Goal: Task Accomplishment & Management: Use online tool/utility

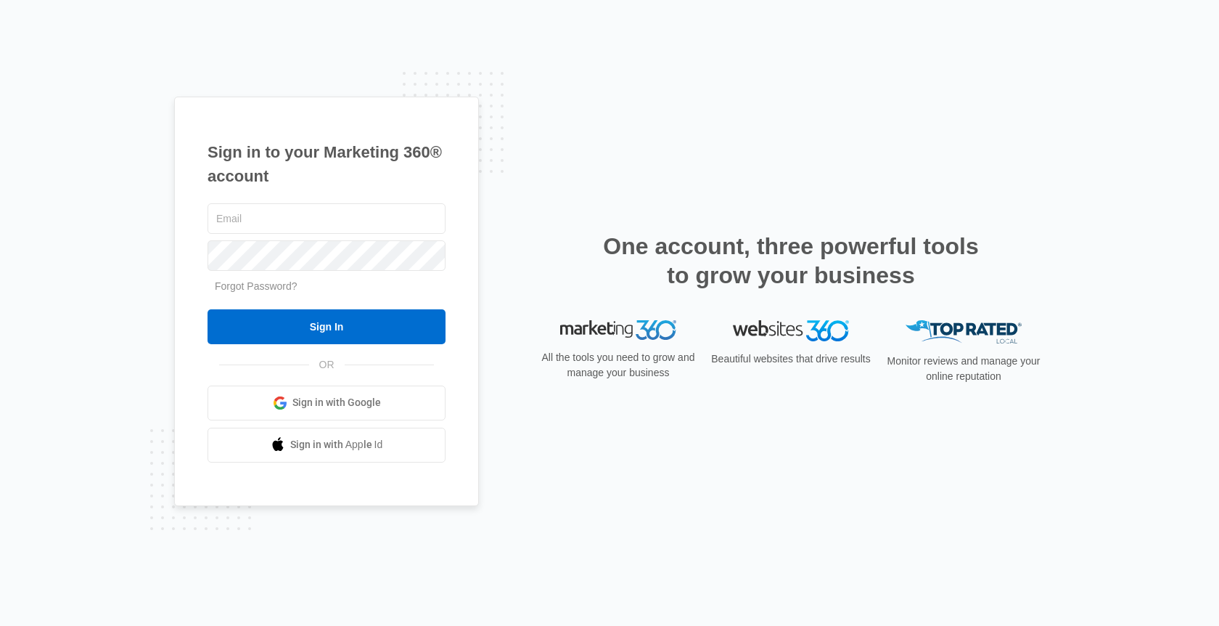
click at [335, 405] on span "Sign in with Google" at bounding box center [337, 402] width 89 height 15
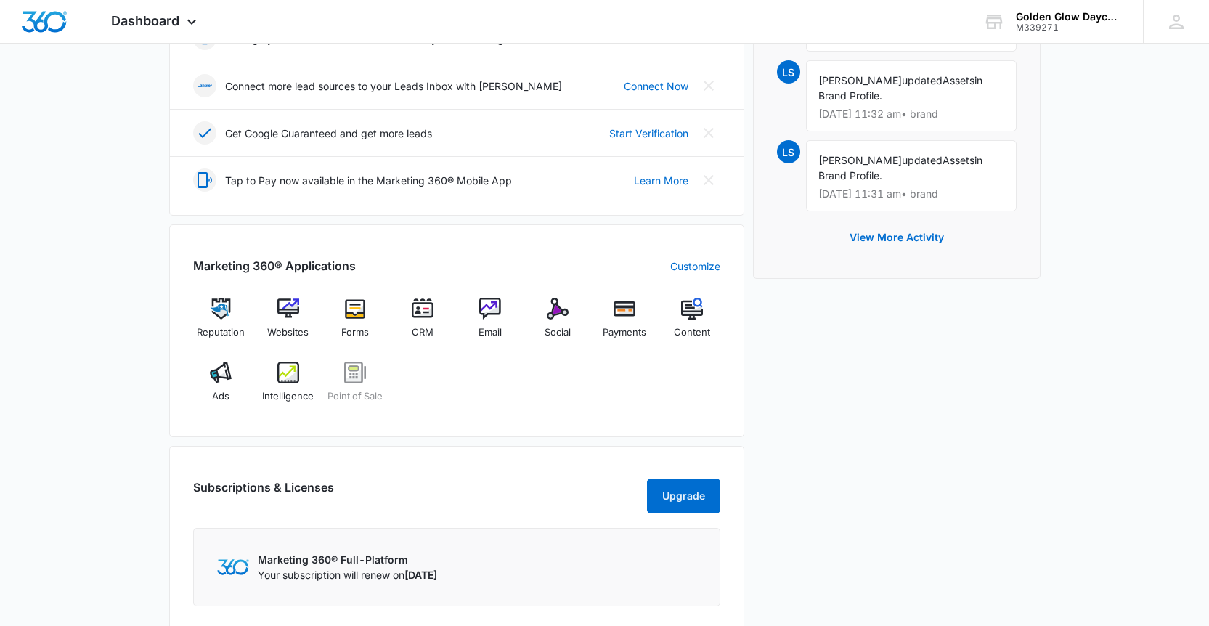
scroll to position [380, 0]
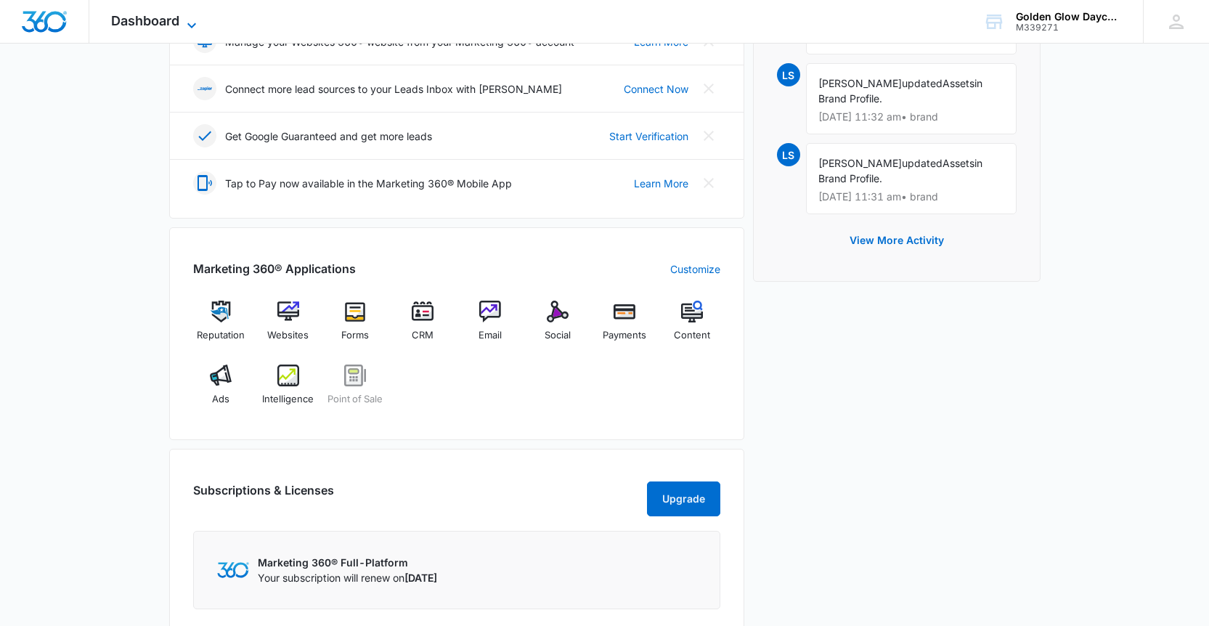
click at [196, 25] on icon at bounding box center [191, 25] width 17 height 17
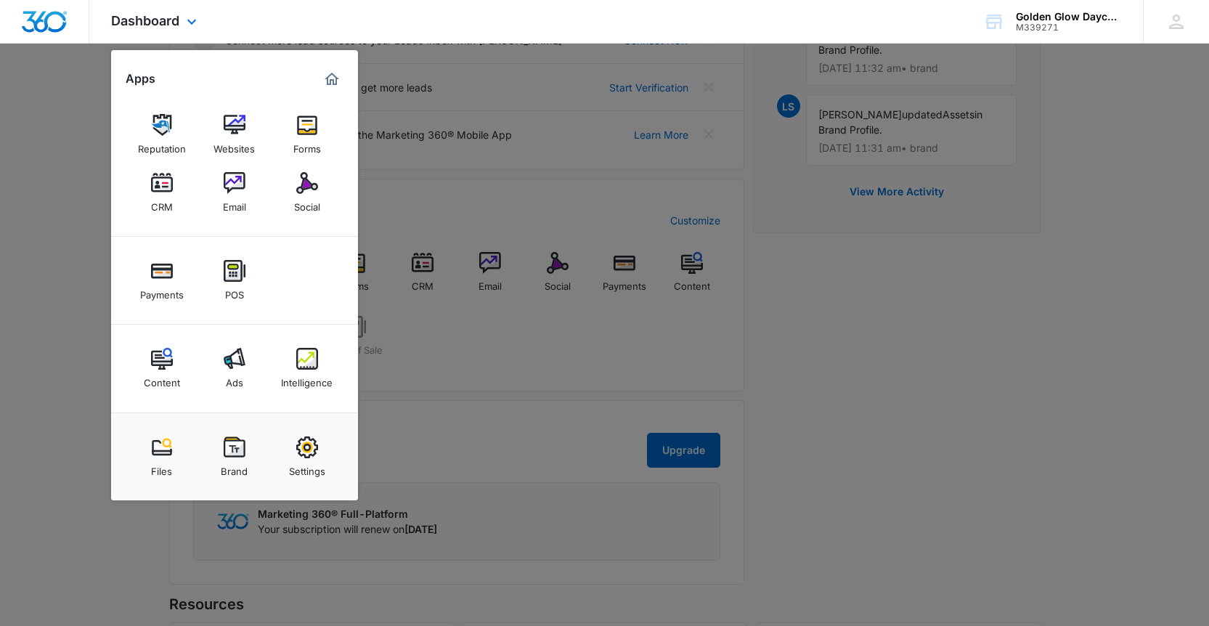
scroll to position [428, 0]
click at [159, 454] on img at bounding box center [162, 447] width 22 height 22
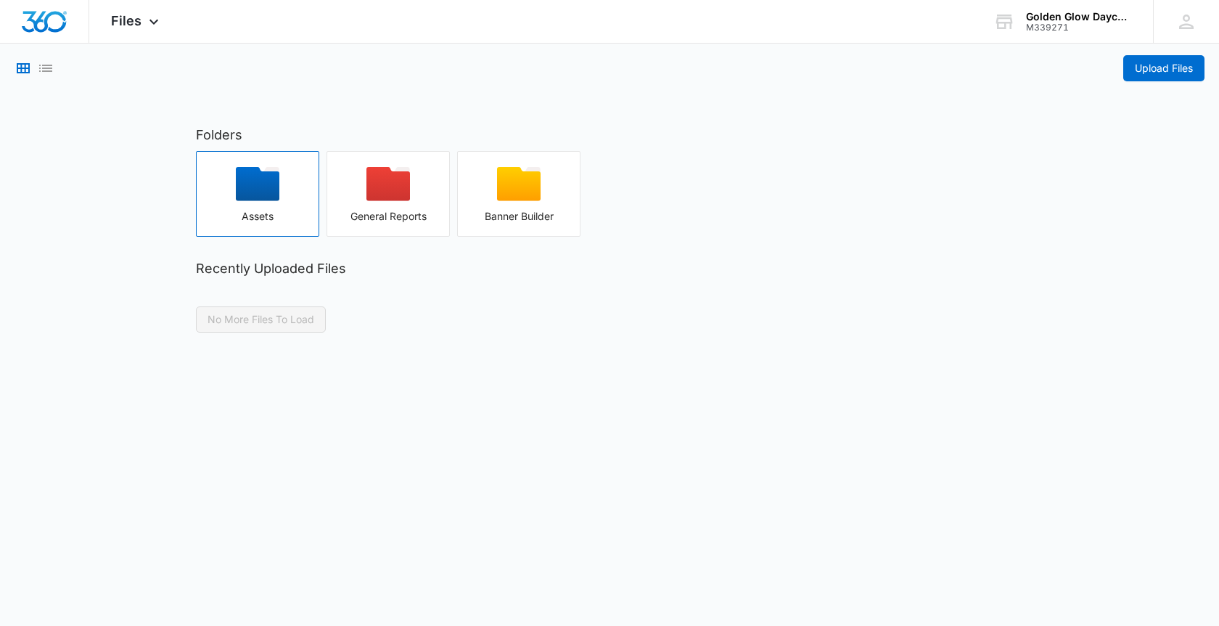
click at [265, 193] on icon "button" at bounding box center [258, 184] width 44 height 34
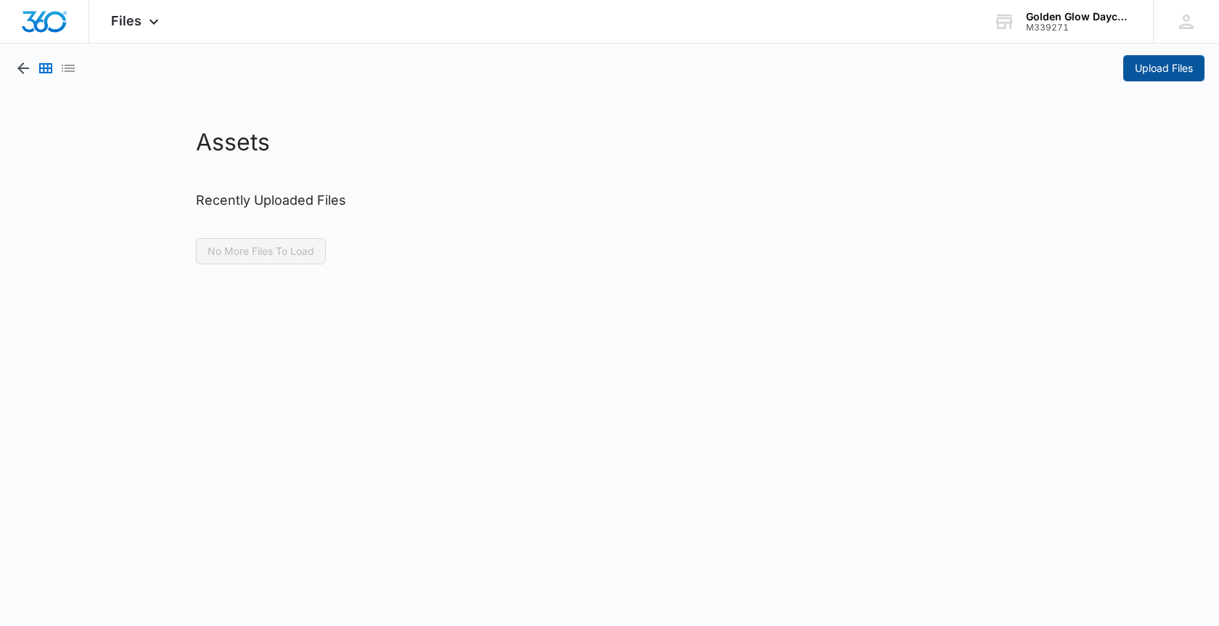
click at [1180, 74] on span "Upload Files" at bounding box center [1164, 68] width 58 height 16
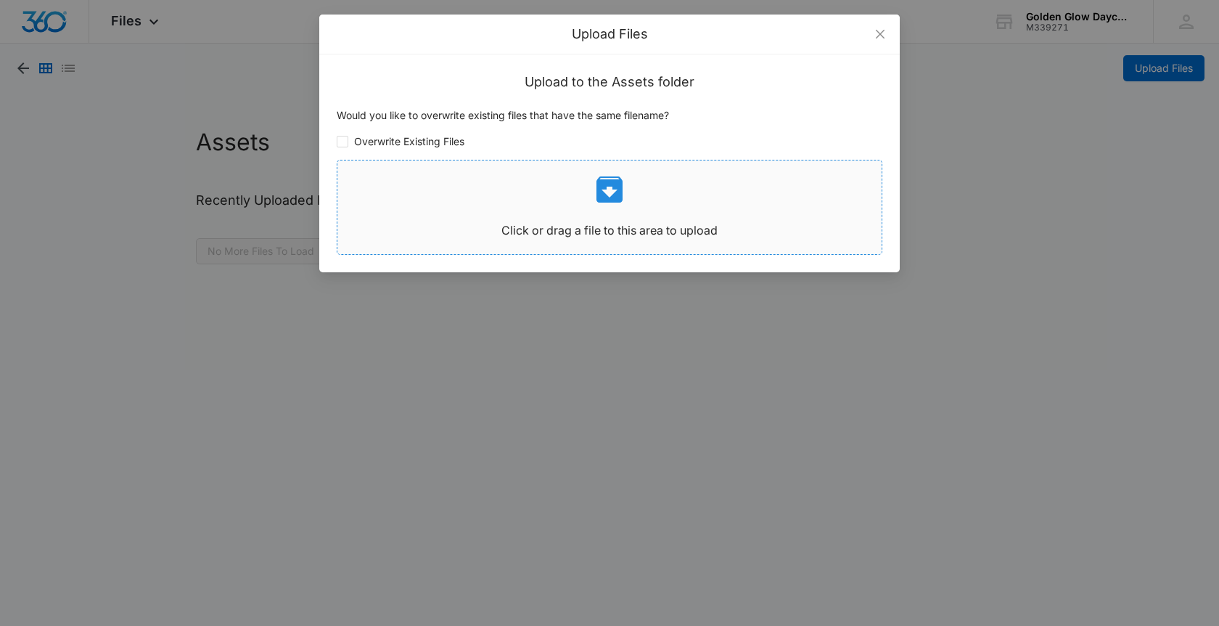
click at [644, 207] on div "Click or drag a file to this area to upload" at bounding box center [610, 207] width 544 height 70
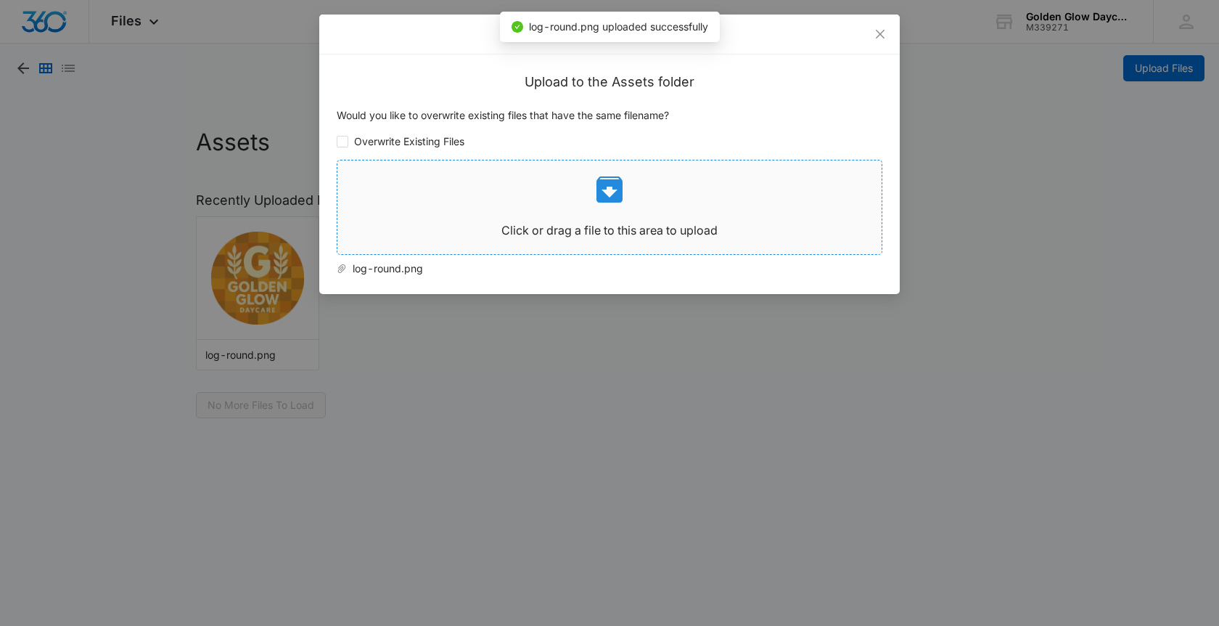
click at [609, 193] on icon at bounding box center [609, 189] width 35 height 35
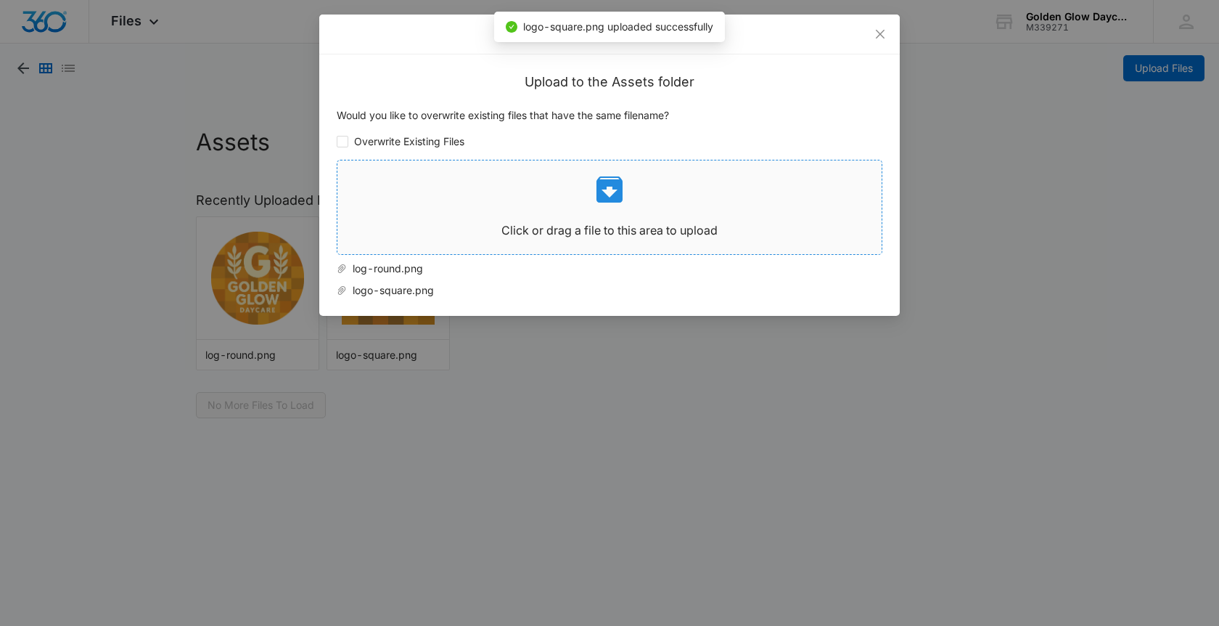
click at [615, 187] on icon at bounding box center [610, 189] width 26 height 26
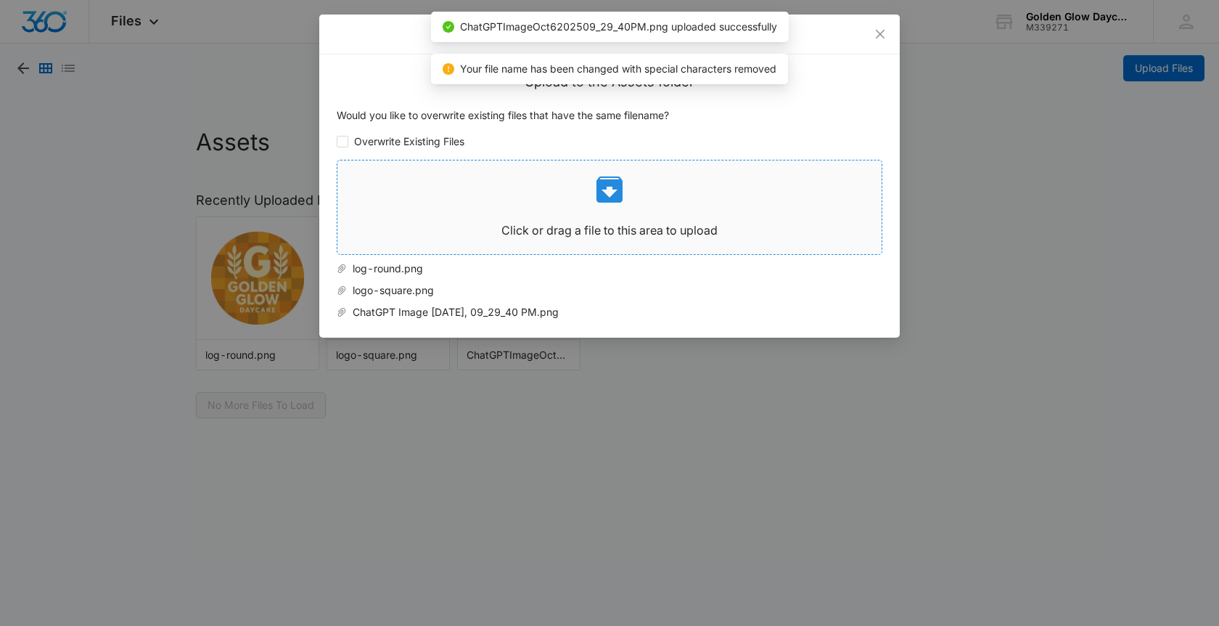
click at [601, 197] on icon at bounding box center [610, 189] width 26 height 26
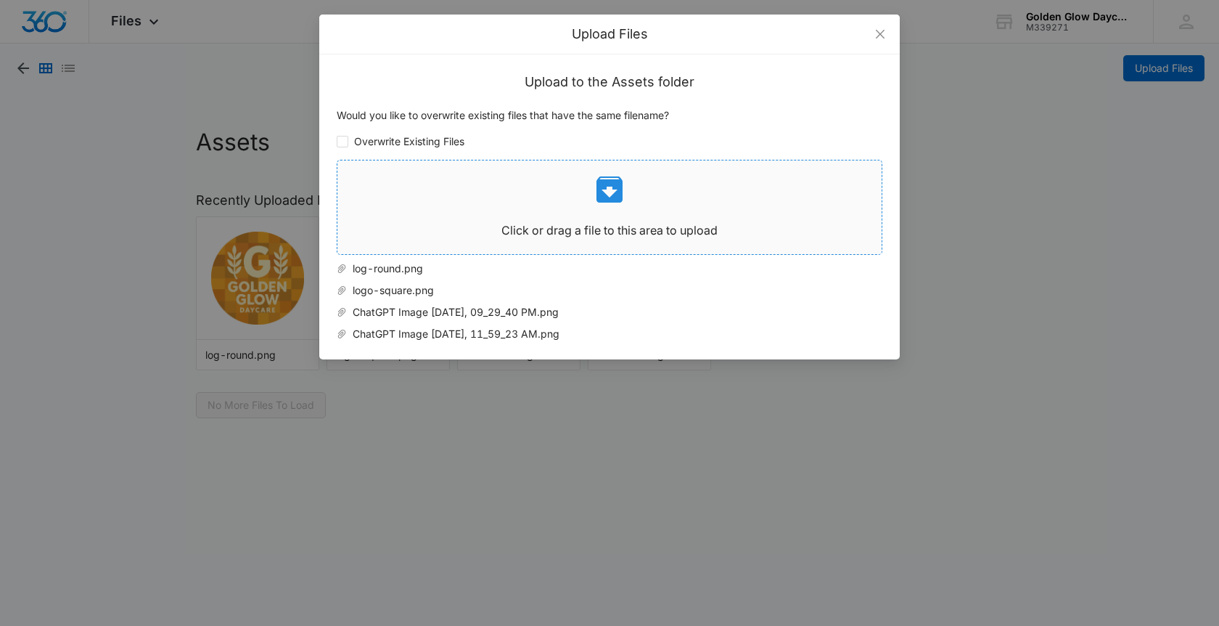
click at [613, 187] on icon at bounding box center [610, 189] width 26 height 26
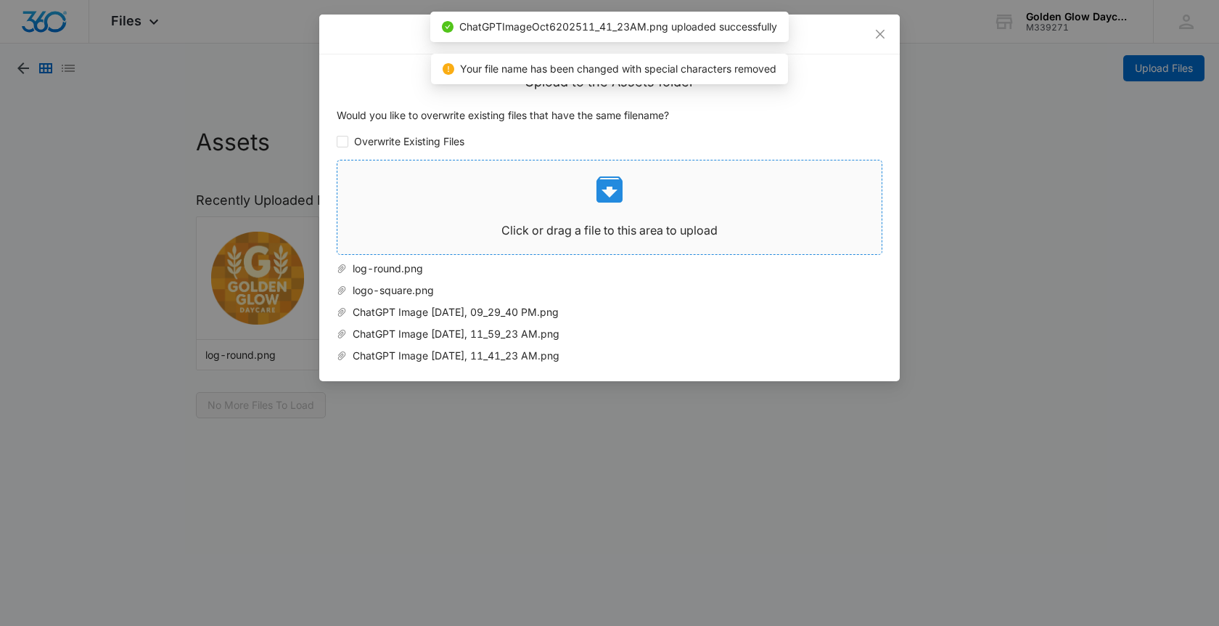
click at [613, 195] on icon at bounding box center [610, 189] width 26 height 26
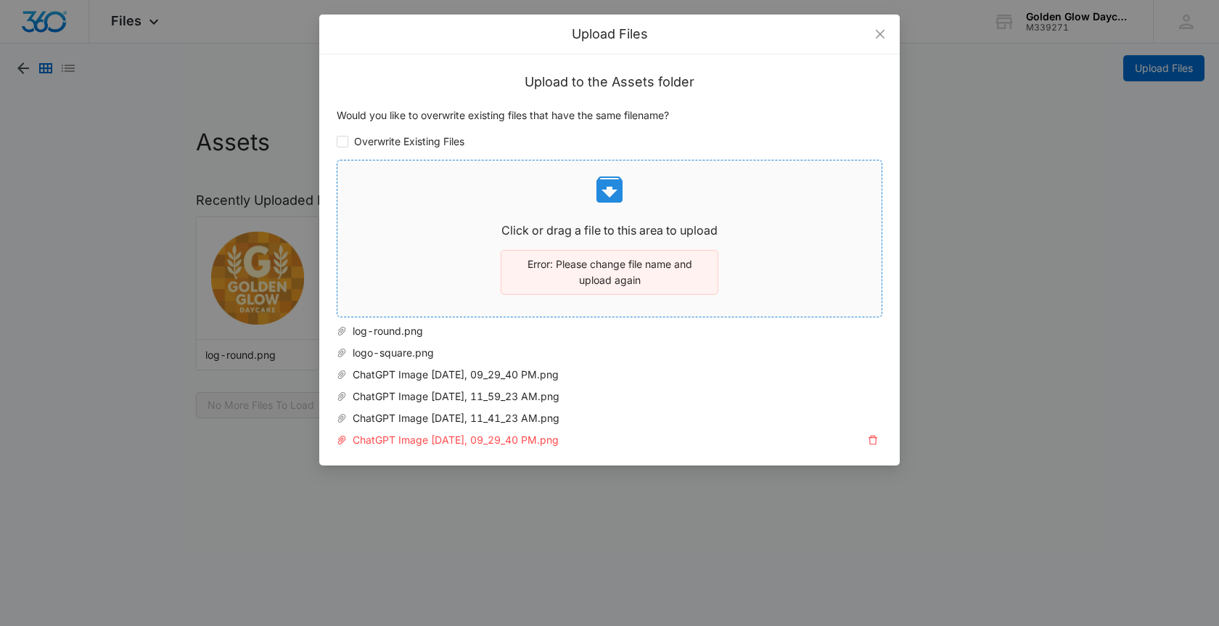
click at [597, 277] on p "Error: Please change file name and upload again" at bounding box center [609, 272] width 195 height 32
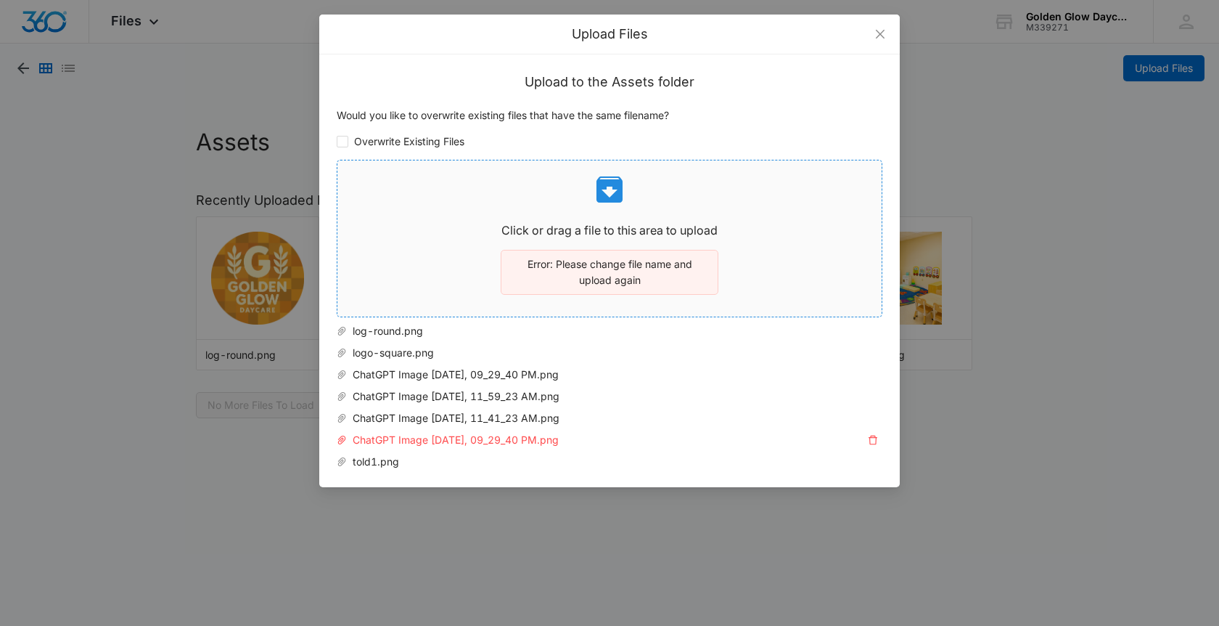
click at [605, 195] on icon at bounding box center [610, 189] width 26 height 26
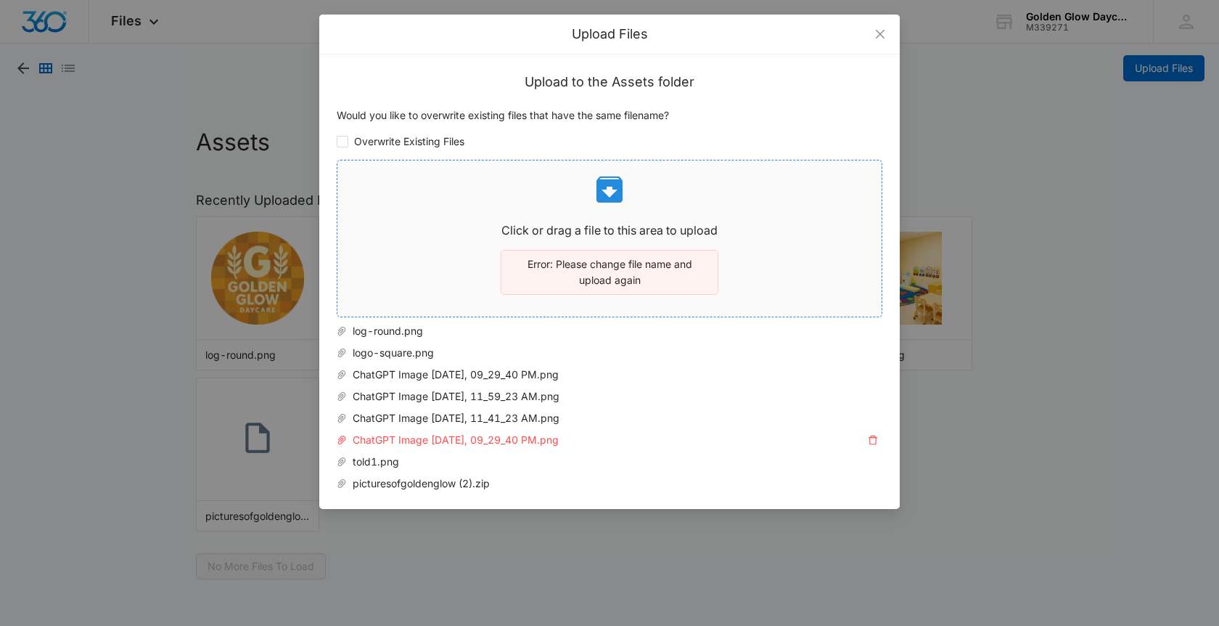
click at [603, 189] on icon at bounding box center [610, 189] width 26 height 26
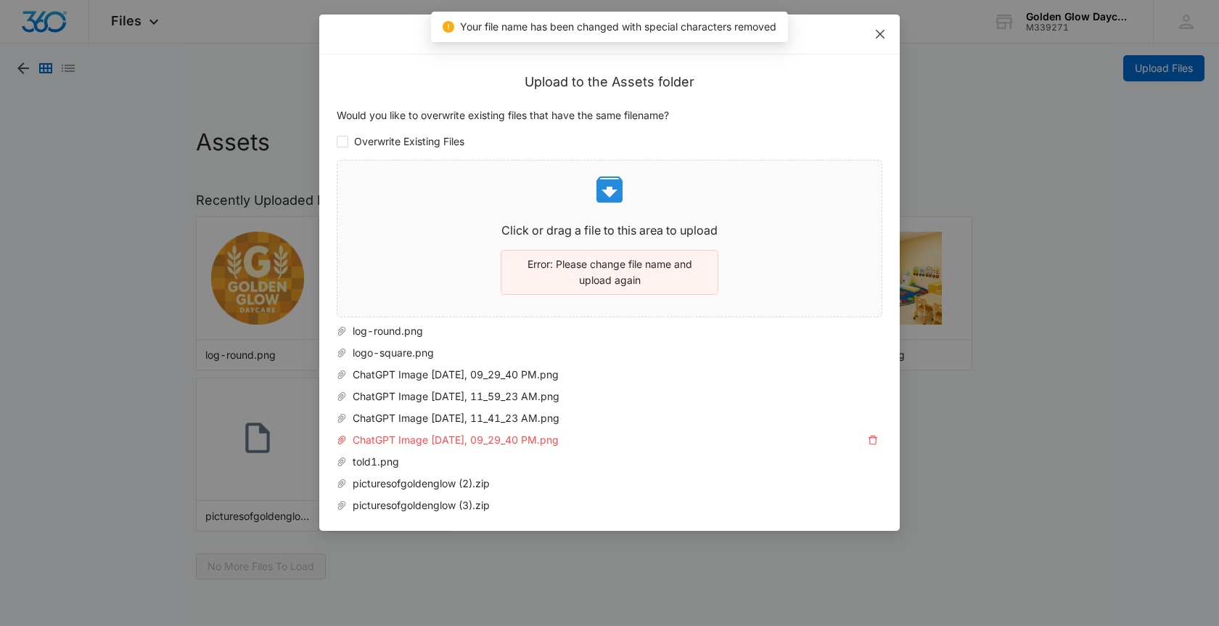
click at [883, 33] on icon "close" at bounding box center [881, 34] width 12 height 12
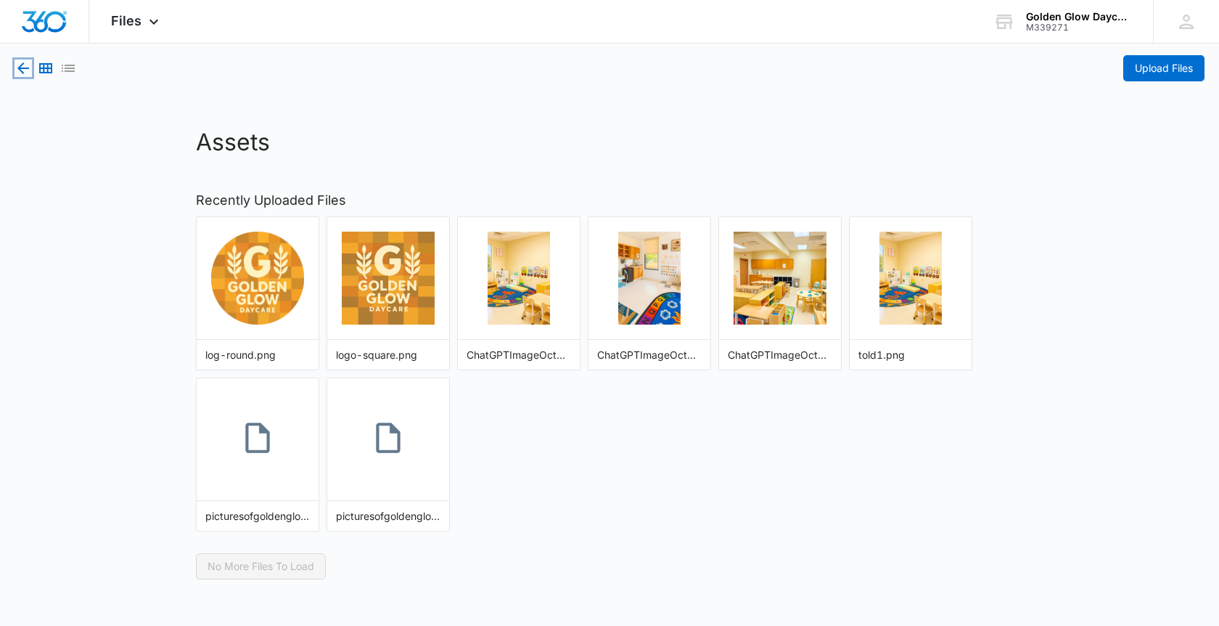
click at [18, 62] on icon "button" at bounding box center [23, 68] width 17 height 17
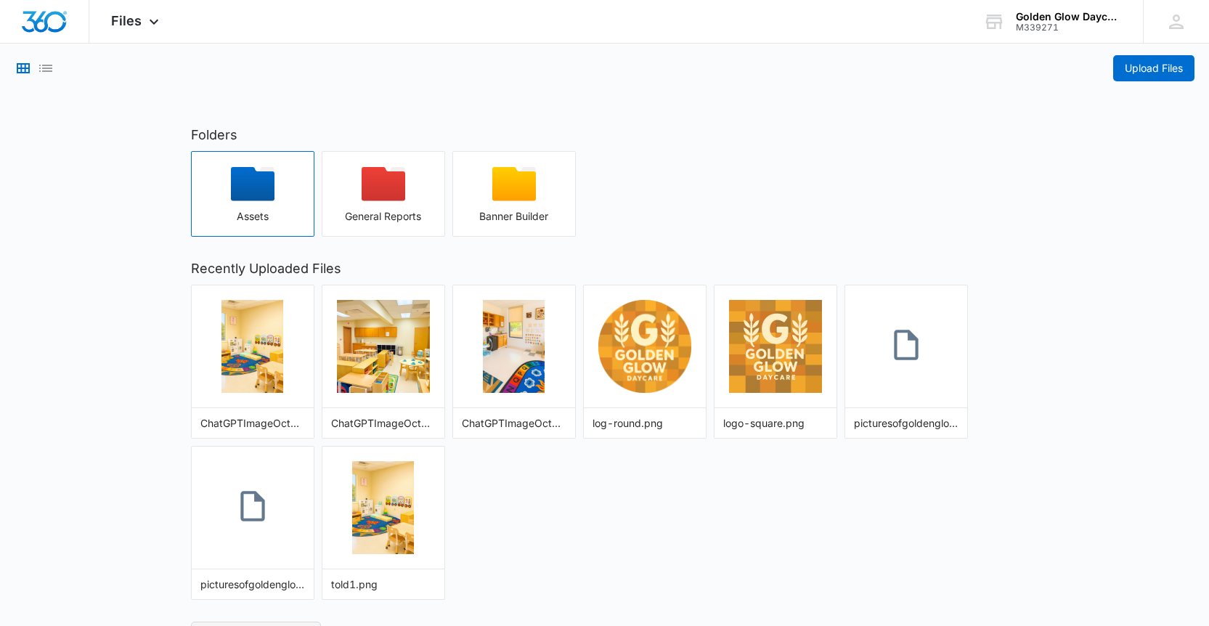
click at [255, 185] on icon "button" at bounding box center [253, 184] width 44 height 34
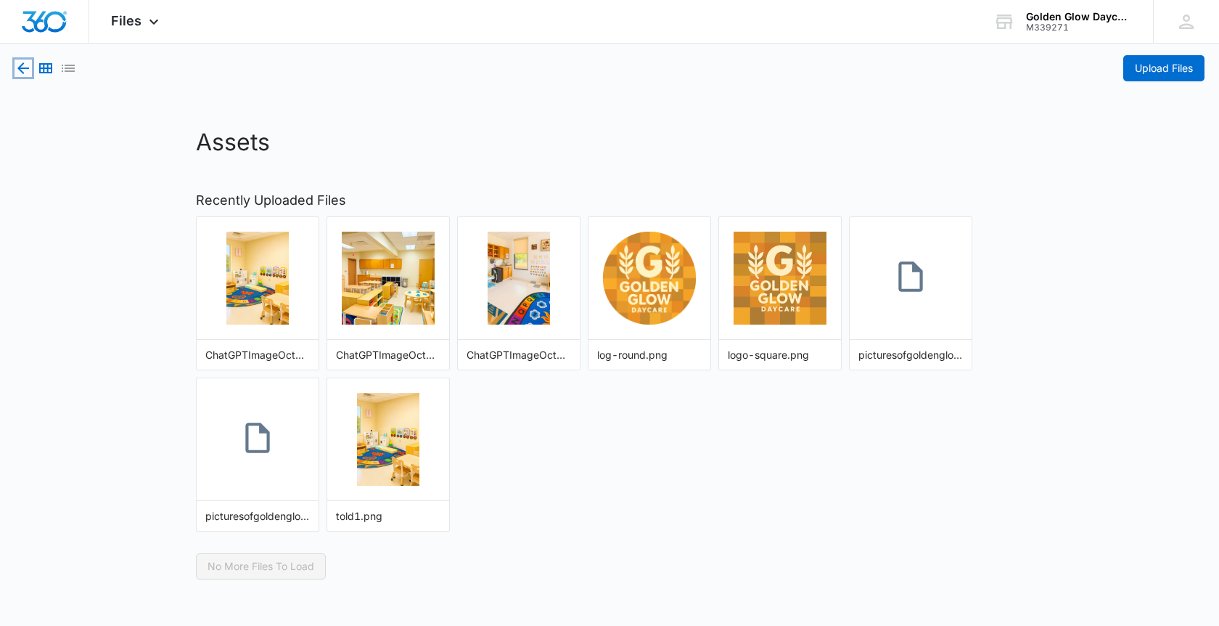
click at [23, 68] on icon "button" at bounding box center [23, 68] width 12 height 12
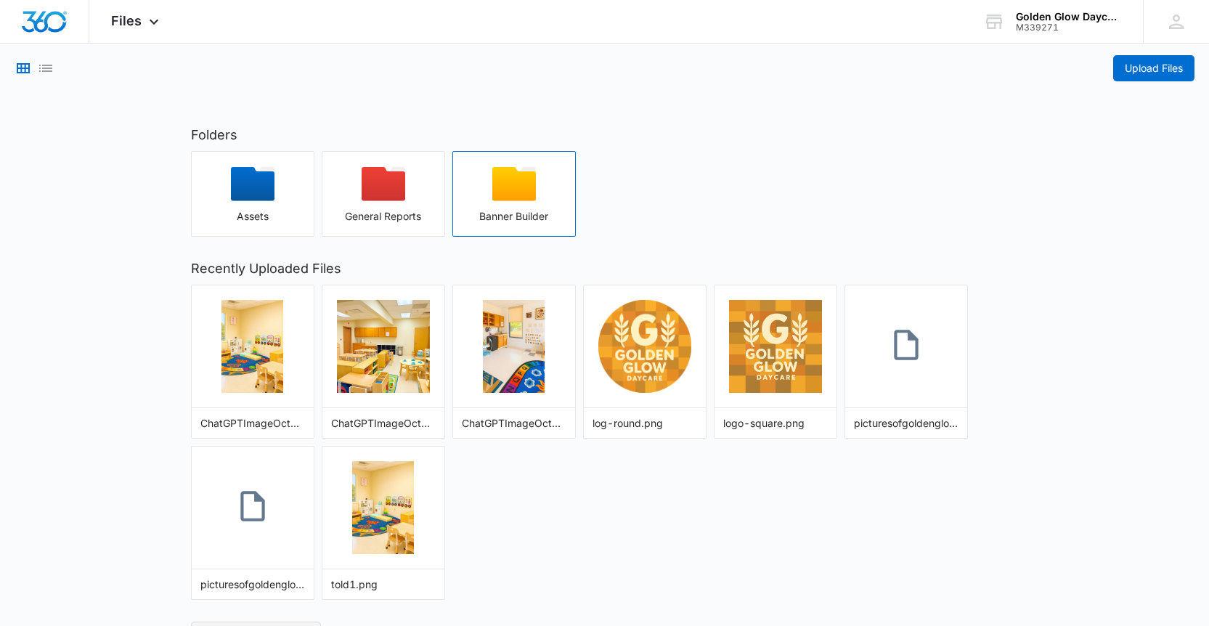
click at [493, 192] on icon "button" at bounding box center [514, 184] width 44 height 34
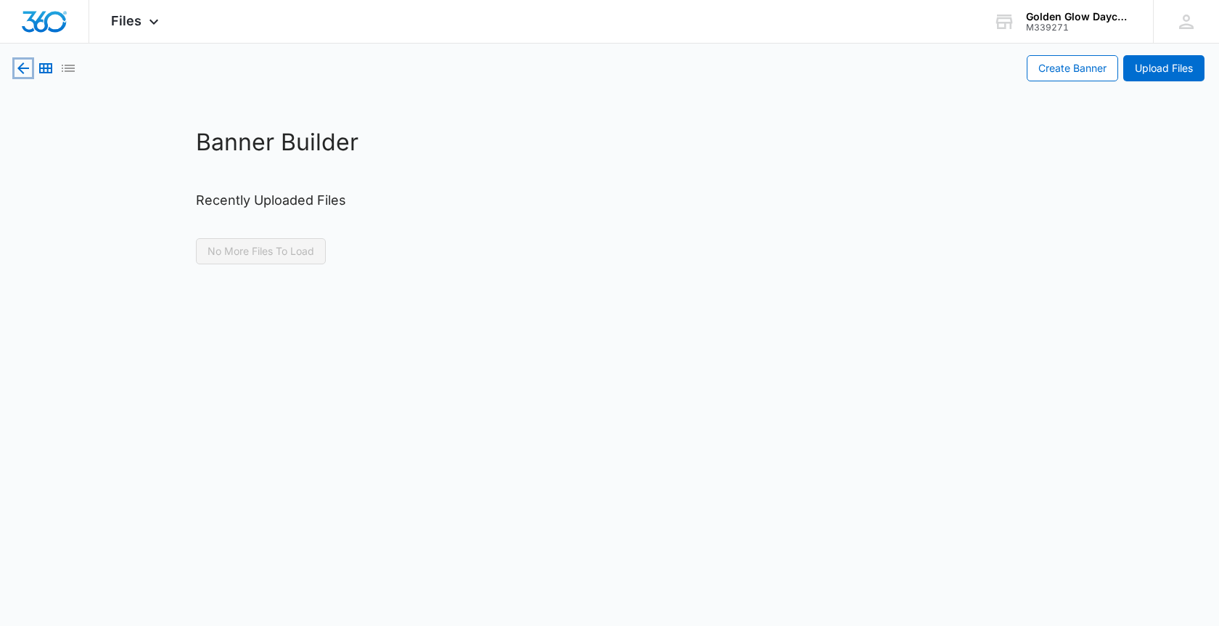
click at [20, 68] on icon "button" at bounding box center [23, 68] width 12 height 12
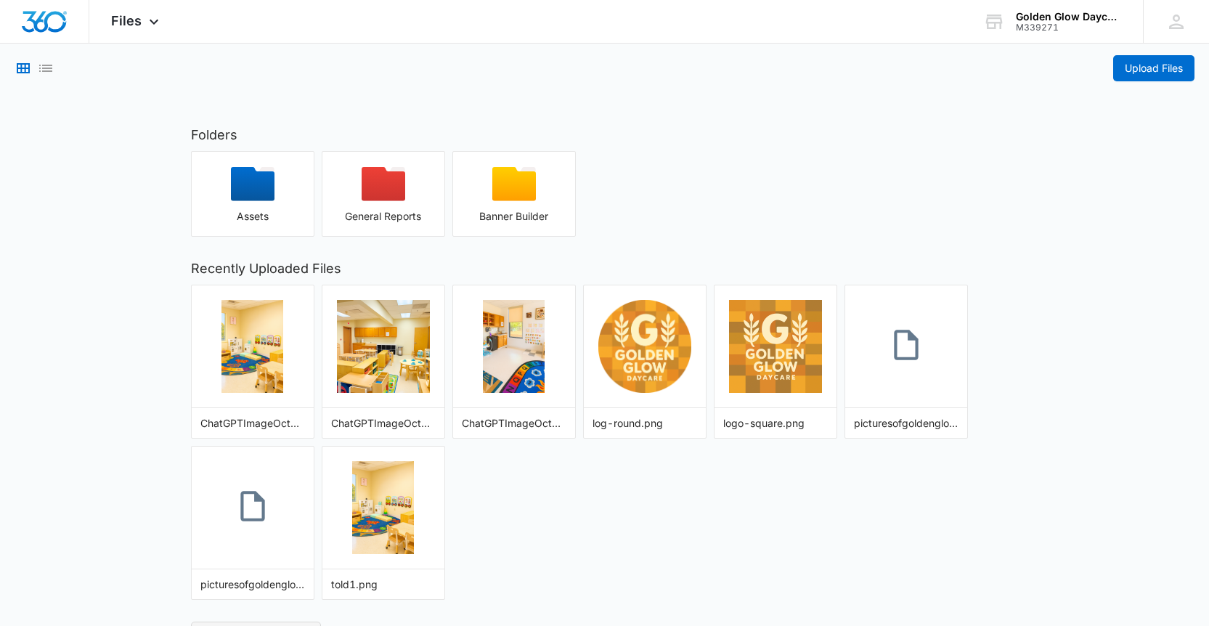
click at [973, 206] on div "Assets General Reports Banner Builder" at bounding box center [605, 194] width 828 height 86
click at [768, 172] on div "Assets General Reports Banner Builder" at bounding box center [605, 194] width 828 height 86
click at [131, 21] on span "Files" at bounding box center [126, 20] width 30 height 15
